Goal: Task Accomplishment & Management: Use online tool/utility

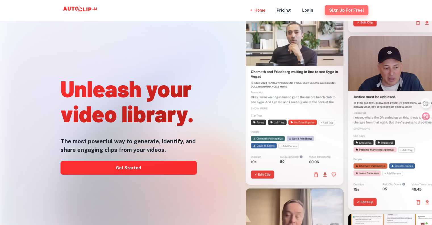
click at [349, 11] on button "Sign Up for free!" at bounding box center [347, 10] width 44 height 10
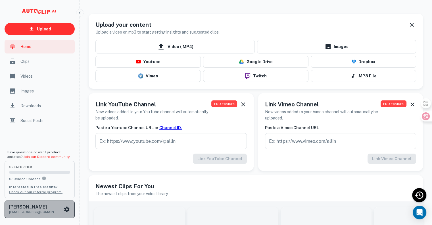
click at [64, 209] on icon "scrollable content" at bounding box center [66, 209] width 7 height 7
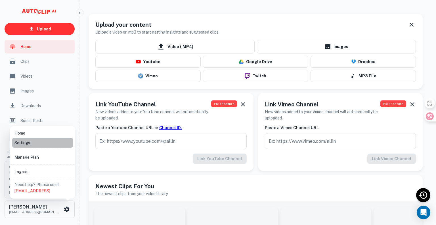
click at [37, 144] on li "Settings" at bounding box center [42, 143] width 61 height 10
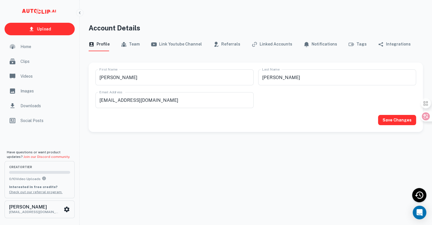
scroll to position [5, 0]
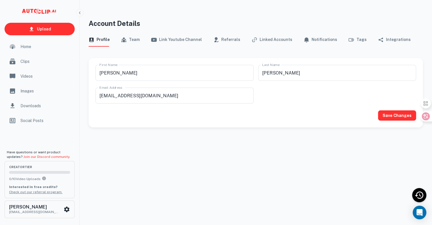
click at [224, 37] on button "Referrals" at bounding box center [226, 40] width 27 height 14
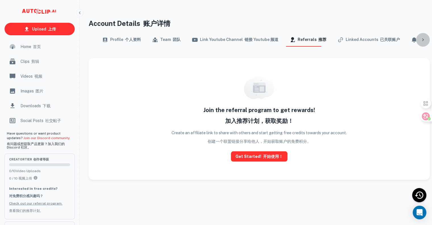
click at [420, 40] on icon at bounding box center [423, 40] width 6 height 6
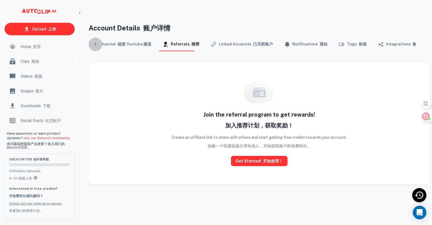
click at [95, 44] on icon at bounding box center [96, 44] width 6 height 6
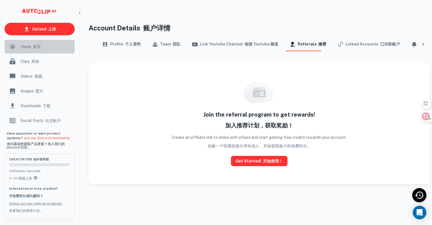
click at [40, 49] on font "首页" at bounding box center [37, 46] width 8 height 5
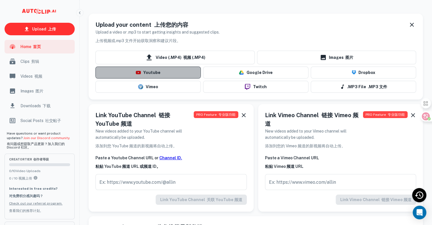
click at [168, 76] on button "Youtube" at bounding box center [147, 72] width 105 height 12
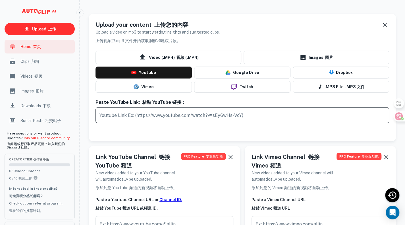
drag, startPoint x: 254, startPoint y: 116, endPoint x: 199, endPoint y: 116, distance: 55.1
click at [199, 116] on input "text" at bounding box center [241, 115] width 293 height 16
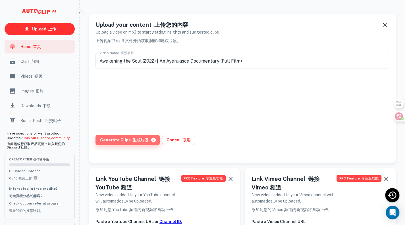
click at [137, 140] on font "生成片段" at bounding box center [140, 139] width 16 height 5
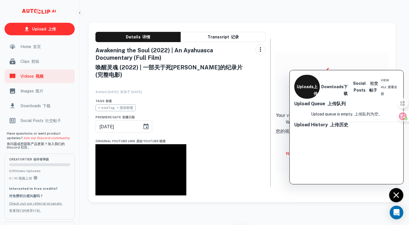
click at [217, 123] on div at bounding box center [204, 112] width 409 height 225
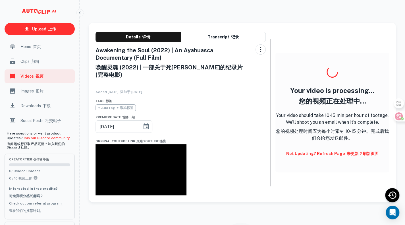
click at [41, 61] on span "Clips 剪辑" at bounding box center [45, 61] width 51 height 6
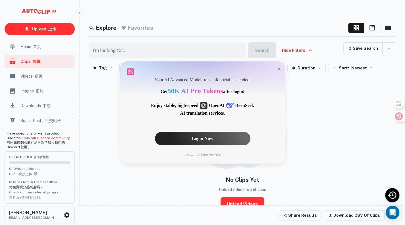
click at [202, 140] on div "Login Now" at bounding box center [202, 138] width 95 height 14
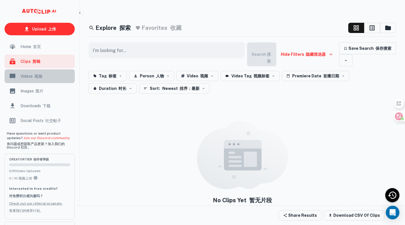
click at [45, 78] on span "Videos 视频" at bounding box center [45, 76] width 51 height 6
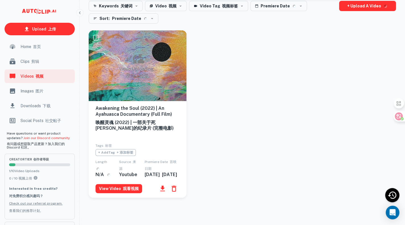
scroll to position [39, 0]
click at [38, 94] on div "Images 图片" at bounding box center [40, 91] width 70 height 14
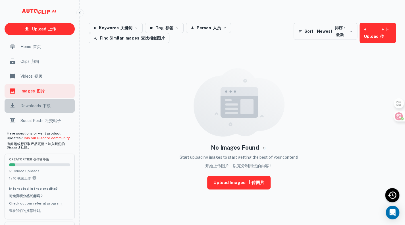
click at [41, 106] on font "scrollable content" at bounding box center [42, 105] width 2 height 5
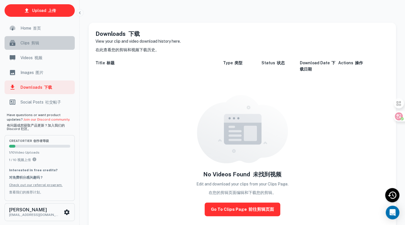
click at [38, 45] on font "剪辑" at bounding box center [35, 43] width 8 height 5
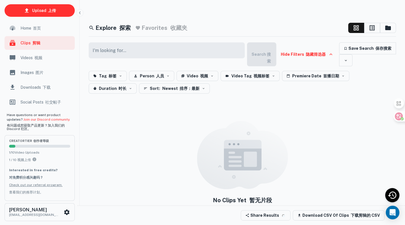
click at [44, 59] on span "Videos 视频" at bounding box center [45, 58] width 51 height 6
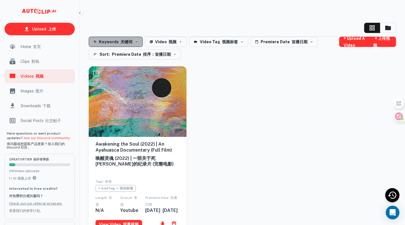
click at [123, 42] on font "关键词" at bounding box center [126, 41] width 12 height 5
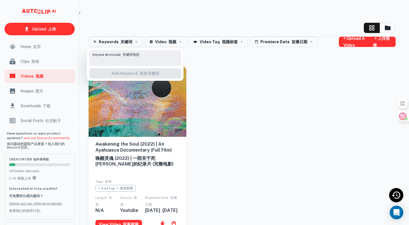
click at [166, 41] on div at bounding box center [204, 112] width 409 height 225
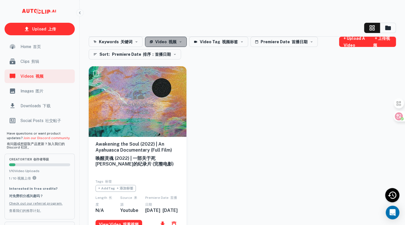
click at [167, 41] on font "button" at bounding box center [168, 41] width 2 height 5
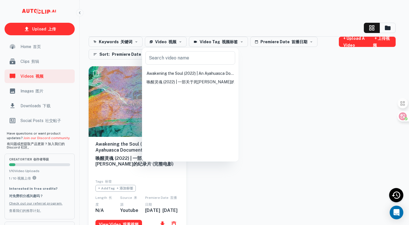
click at [219, 41] on div at bounding box center [204, 112] width 409 height 225
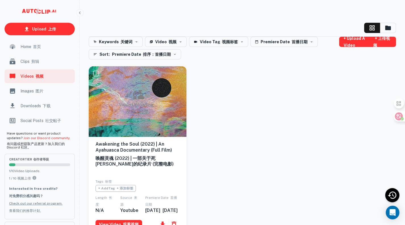
click at [222, 41] on font "视频标签" at bounding box center [230, 41] width 16 height 5
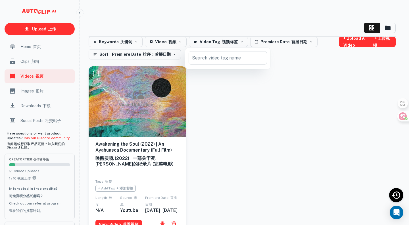
click at [273, 42] on div at bounding box center [204, 112] width 409 height 225
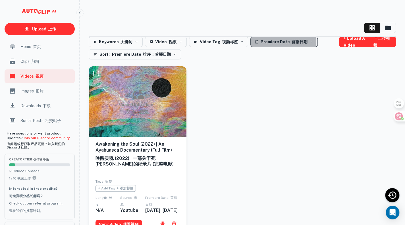
click at [271, 41] on button "Premiere Date 首播日期" at bounding box center [283, 42] width 67 height 10
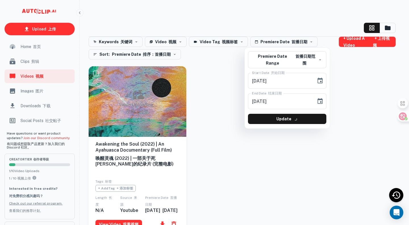
click at [221, 73] on div at bounding box center [204, 112] width 409 height 225
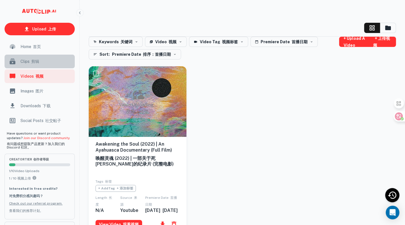
click at [35, 59] on span "Clips 剪辑" at bounding box center [45, 61] width 51 height 6
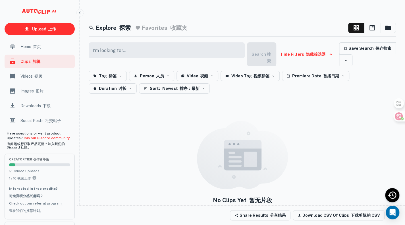
scroll to position [59, 0]
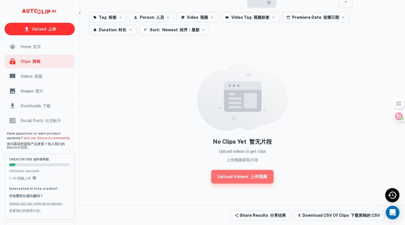
click at [253, 177] on font "上传视频" at bounding box center [258, 176] width 17 height 5
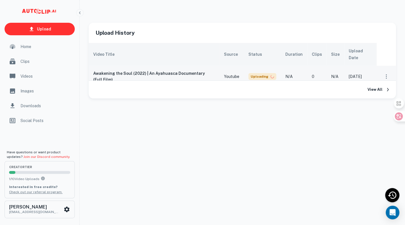
click at [156, 70] on h6 "Awakening the Soul (2022) | An Ayahuasca Documentary (Full Film)" at bounding box center [154, 76] width 122 height 12
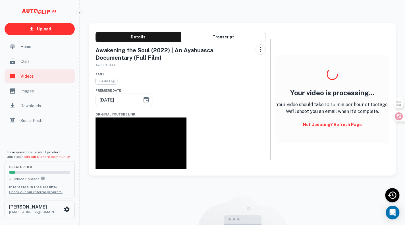
click at [338, 125] on button "Not updating? Refresh Page" at bounding box center [331, 124] width 63 height 10
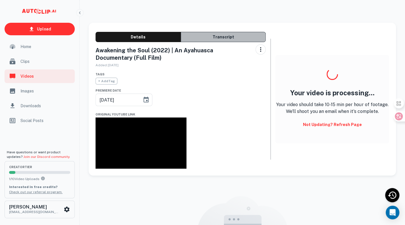
click at [216, 34] on button "Transcript" at bounding box center [223, 37] width 85 height 10
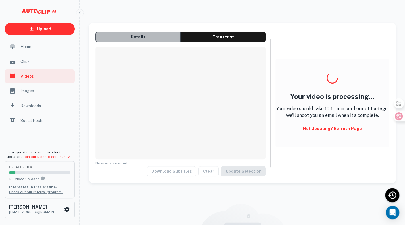
click at [148, 36] on button "Details" at bounding box center [137, 37] width 85 height 10
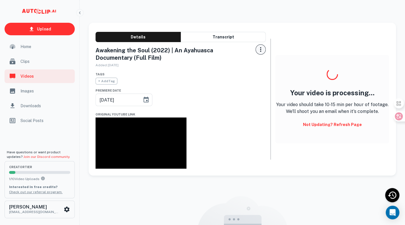
click at [257, 50] on icon "button" at bounding box center [260, 49] width 7 height 7
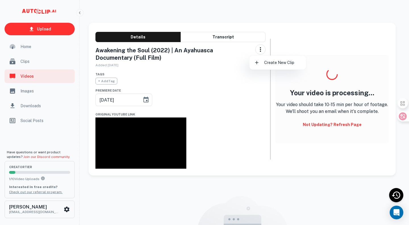
click at [46, 29] on div at bounding box center [204, 112] width 409 height 225
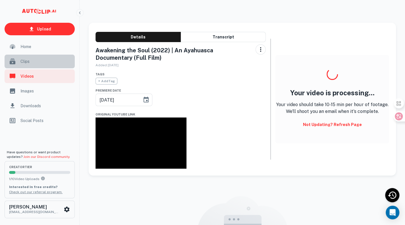
click at [36, 59] on span "Clips" at bounding box center [45, 61] width 51 height 6
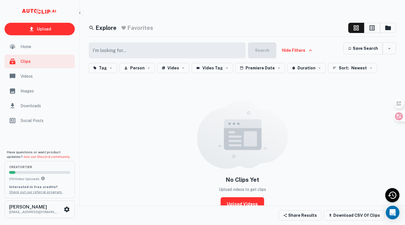
scroll to position [27, 0]
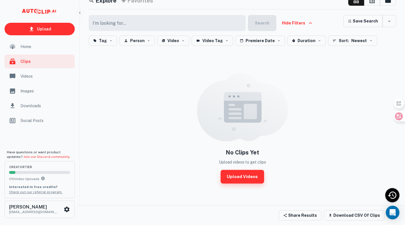
click at [242, 174] on link "Upload Videos" at bounding box center [241, 177] width 43 height 14
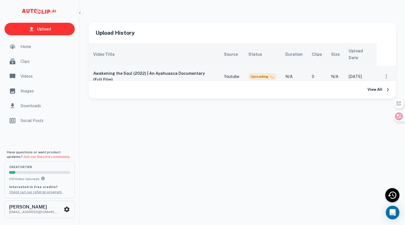
click at [130, 70] on h6 "Awakening the Soul (2022) | An Ayahuasca Documentary (Full Film)" at bounding box center [154, 76] width 122 height 12
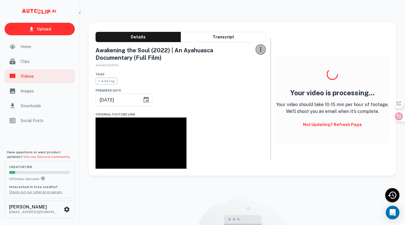
click at [257, 53] on button "button" at bounding box center [260, 49] width 10 height 10
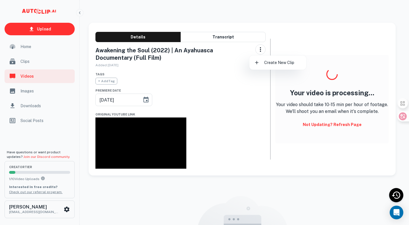
click at [328, 125] on div at bounding box center [204, 112] width 409 height 225
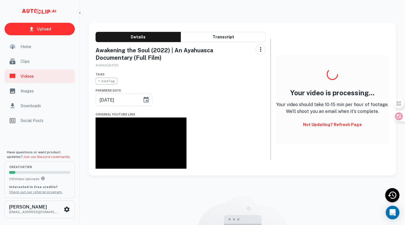
drag, startPoint x: 334, startPoint y: 106, endPoint x: 350, endPoint y: 67, distance: 42.1
click at [350, 67] on div "Your video is processing... Your video should take 10-15 min per hour of footag…" at bounding box center [332, 99] width 114 height 89
click at [257, 49] on icon "button" at bounding box center [260, 49] width 7 height 7
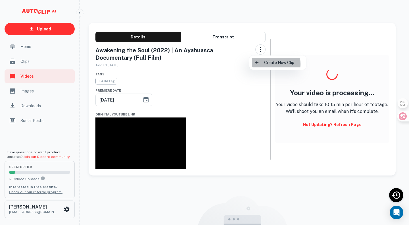
click at [265, 64] on li "Create new clip" at bounding box center [278, 63] width 52 height 10
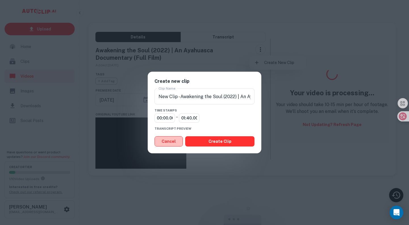
click at [172, 145] on button "Cancel" at bounding box center [169, 141] width 28 height 10
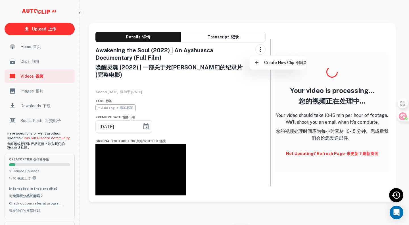
click at [398, 196] on div at bounding box center [204, 112] width 409 height 225
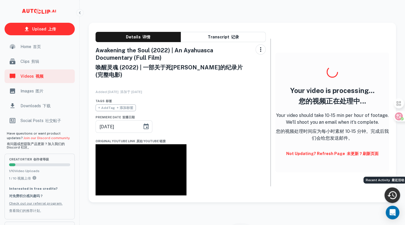
click at [394, 196] on icon "Recent Activity" at bounding box center [391, 195] width 9 height 8
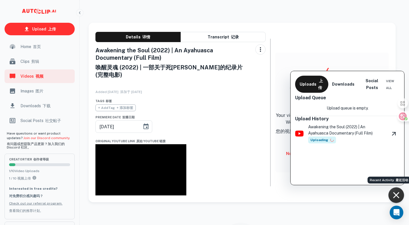
click at [394, 196] on div at bounding box center [204, 112] width 409 height 225
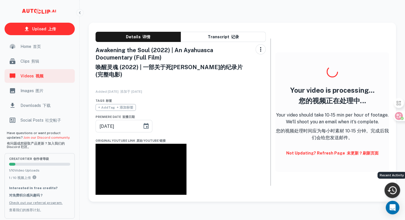
click at [391, 196] on div "Recent Activity" at bounding box center [392, 191] width 16 height 16
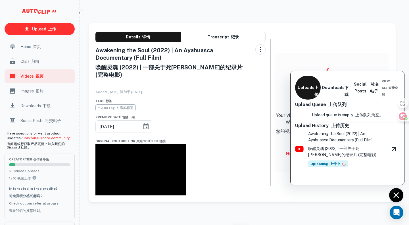
click at [279, 149] on div at bounding box center [204, 112] width 409 height 225
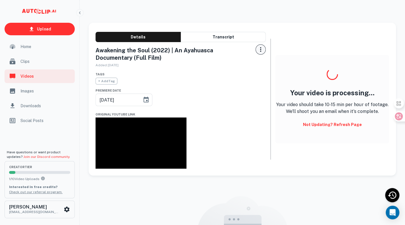
click at [257, 48] on icon "button" at bounding box center [260, 49] width 7 height 7
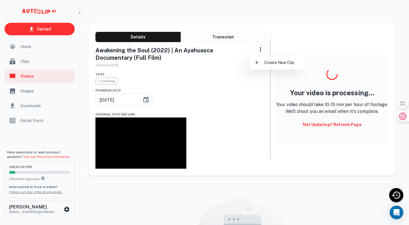
click at [198, 86] on div at bounding box center [204, 112] width 409 height 225
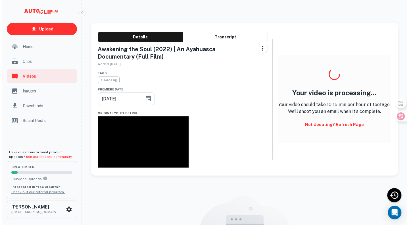
scroll to position [2, 0]
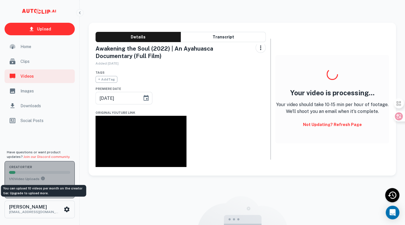
click at [45, 178] on icon "You can upload 10 videos per month on the creator tier. Upgrade to upload more." at bounding box center [43, 178] width 4 height 4
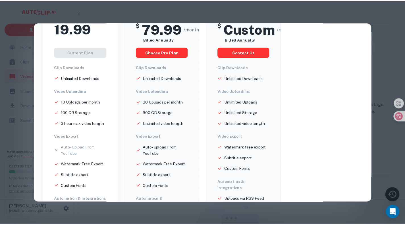
scroll to position [0, 0]
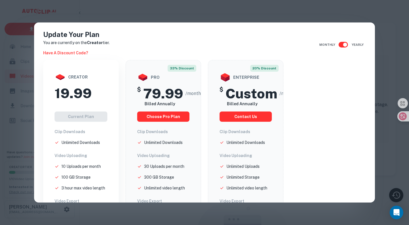
click at [217, 12] on div "Update Your Plan You are currently on the Creator tier. Have a discount code? M…" at bounding box center [204, 112] width 409 height 225
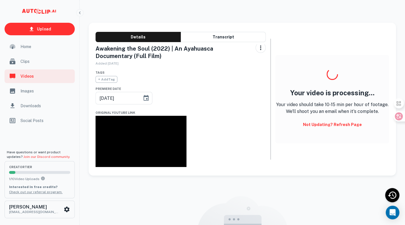
click at [27, 105] on span "Downloads" at bounding box center [45, 106] width 51 height 6
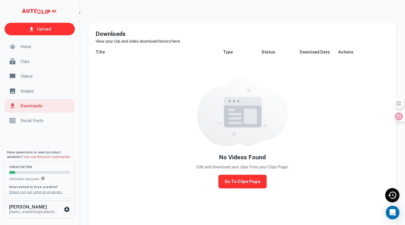
click at [29, 48] on span "Home" at bounding box center [45, 46] width 51 height 6
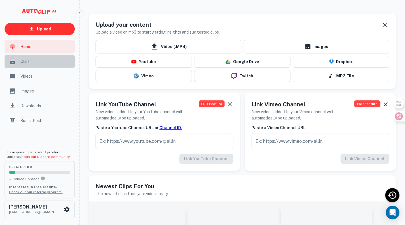
click at [57, 63] on span "Clips" at bounding box center [45, 61] width 51 height 6
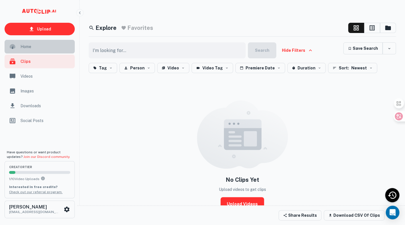
click at [53, 49] on span "Home" at bounding box center [45, 46] width 51 height 6
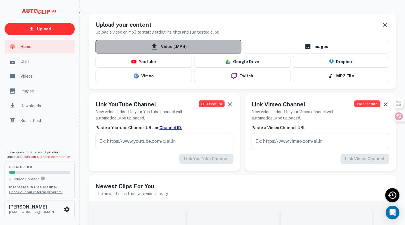
click at [173, 48] on span "Video (.MP4)" at bounding box center [168, 47] width 146 height 14
click at [0, 0] on input "Video (.MP4)" at bounding box center [0, 0] width 0 height 0
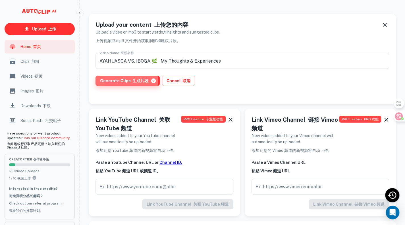
click at [123, 81] on button "Generate Clips 生成片段" at bounding box center [127, 81] width 64 height 10
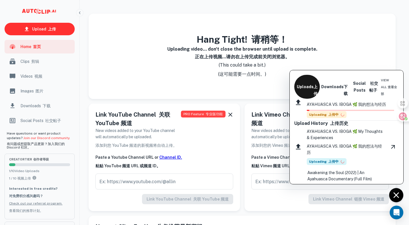
scroll to position [47, 0]
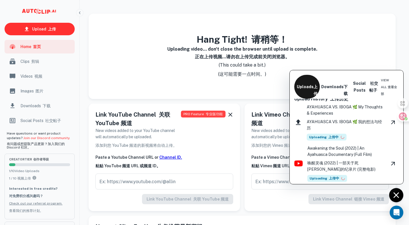
click at [336, 179] on font "上传中" at bounding box center [334, 178] width 10 height 4
click at [339, 178] on span "Uploading 上传中" at bounding box center [327, 178] width 40 height 7
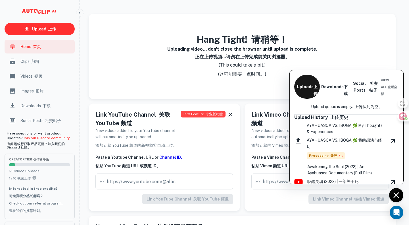
scroll to position [0, 0]
